Goal: Information Seeking & Learning: Learn about a topic

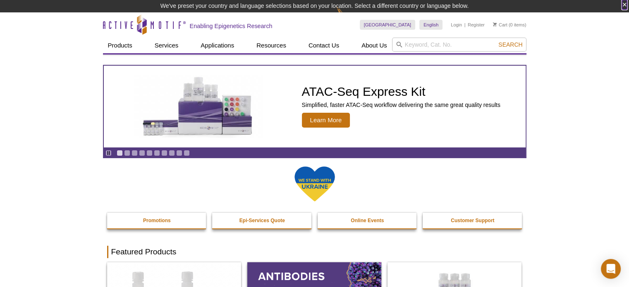
click at [625, 4] on button "×" at bounding box center [624, 5] width 5 height 10
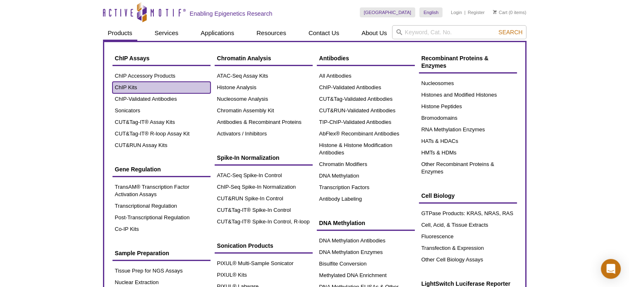
click at [133, 85] on link "ChIP Kits" at bounding box center [162, 88] width 98 height 12
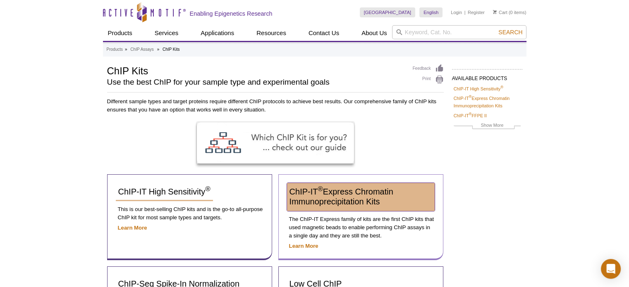
click at [359, 192] on span "ChIP-IT ® Express Chromatin Immunoprecipitation Kits" at bounding box center [342, 196] width 104 height 19
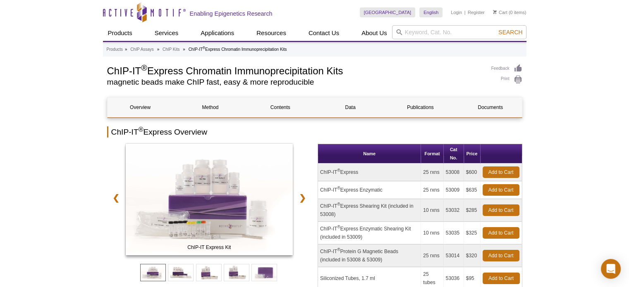
copy td "53008"
drag, startPoint x: 460, startPoint y: 172, endPoint x: 443, endPoint y: 172, distance: 16.2
click at [444, 172] on td "53008" at bounding box center [454, 173] width 20 height 18
